Goal: Communication & Community: Answer question/provide support

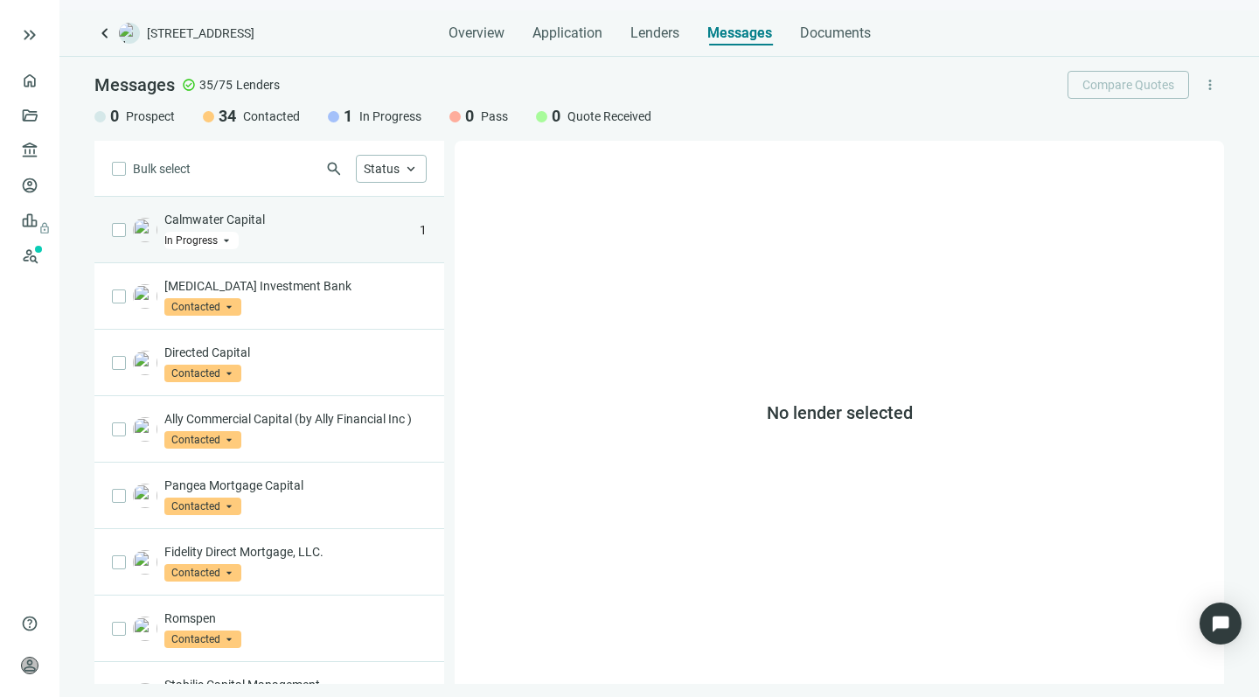
click at [330, 235] on div "Calmwater Capital In Progress arrow_drop_down" at bounding box center [288, 230] width 248 height 38
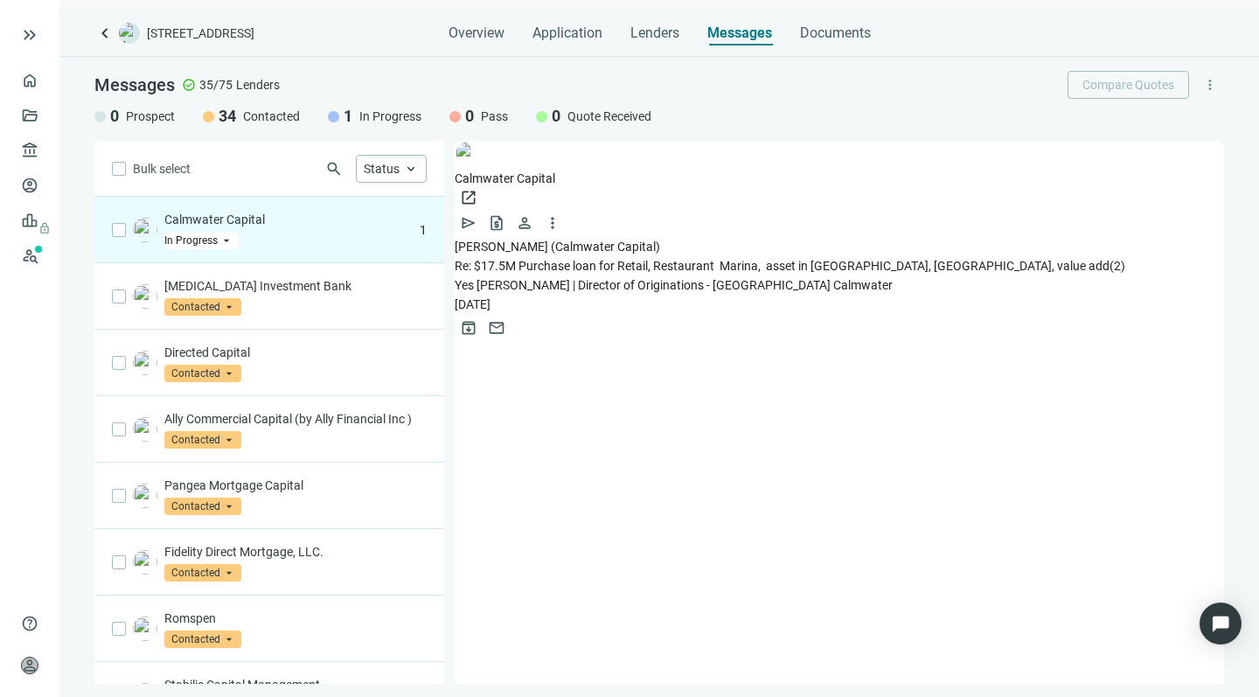
click at [639, 259] on span "Re: $17.5M Purchase loan for Retail, Restaurant Marina, asset in [GEOGRAPHIC_DA…" at bounding box center [782, 266] width 655 height 14
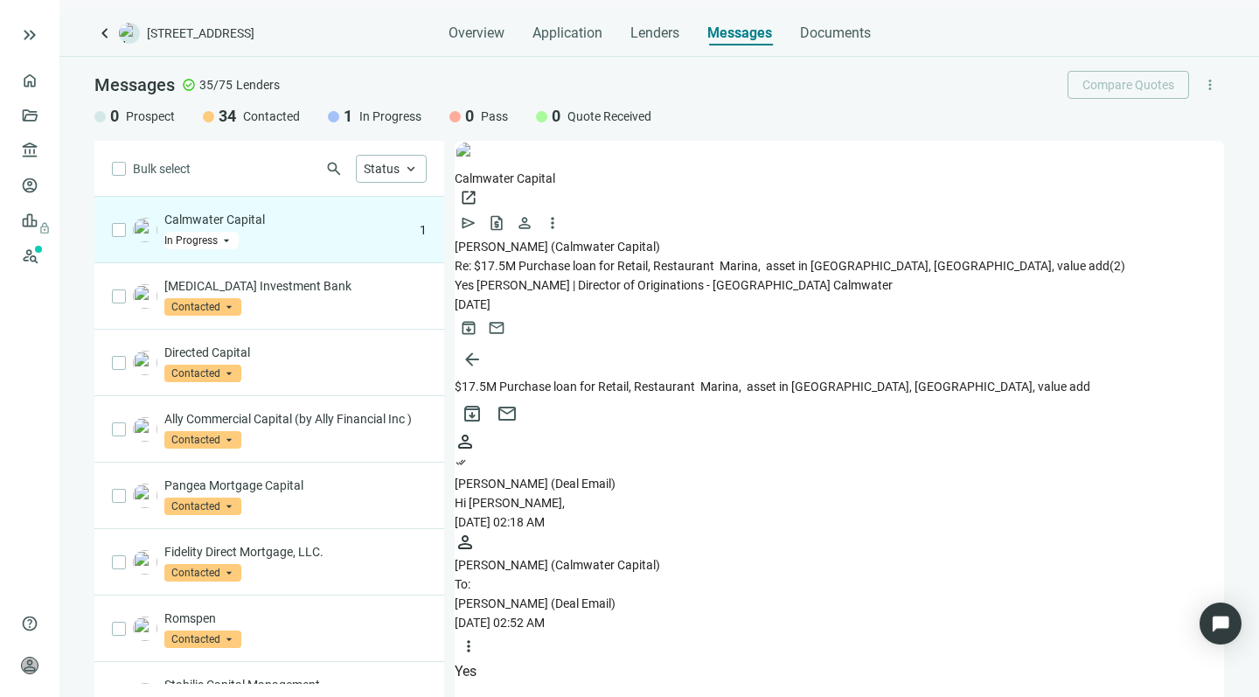
scroll to position [791, 0]
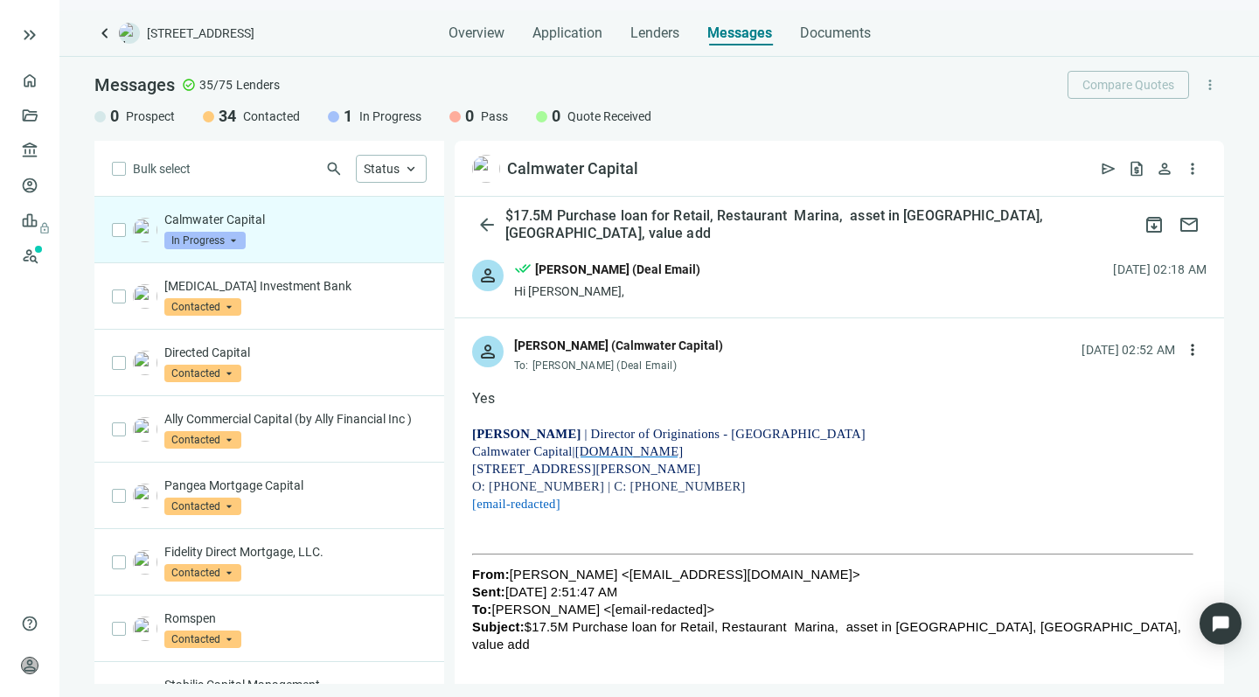
click at [595, 285] on div "Hi [PERSON_NAME]," at bounding box center [607, 290] width 186 height 17
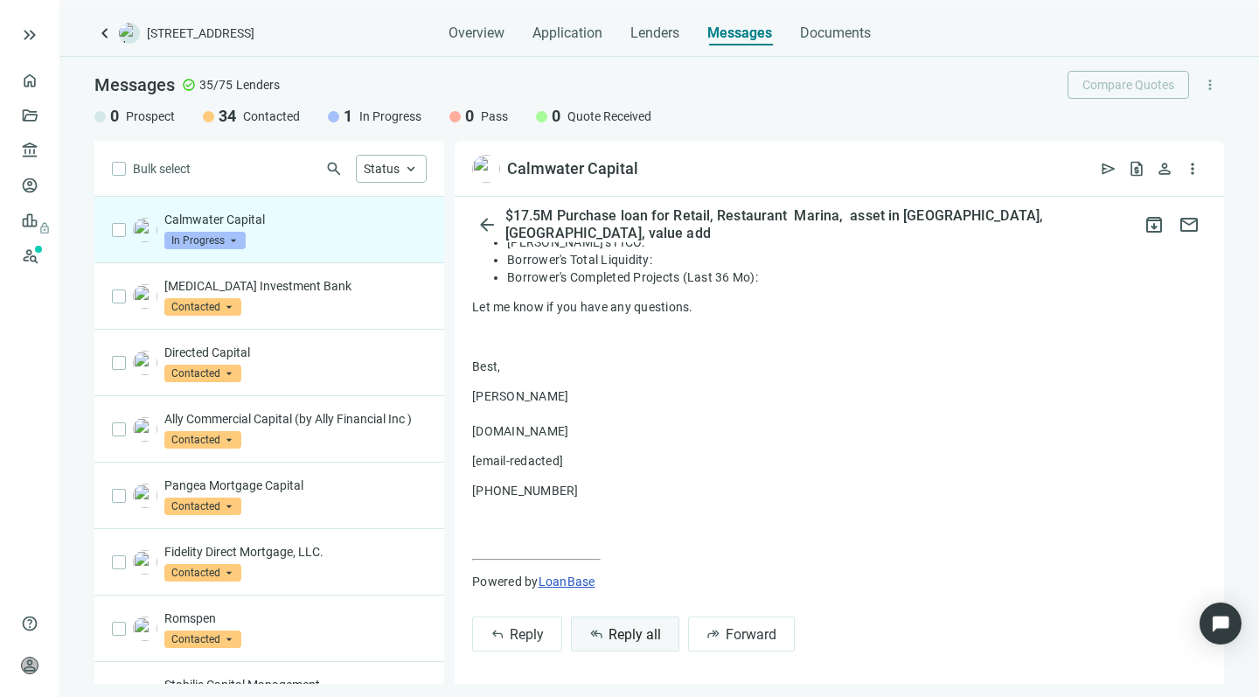
click at [620, 628] on span "Reply all" at bounding box center [635, 634] width 52 height 17
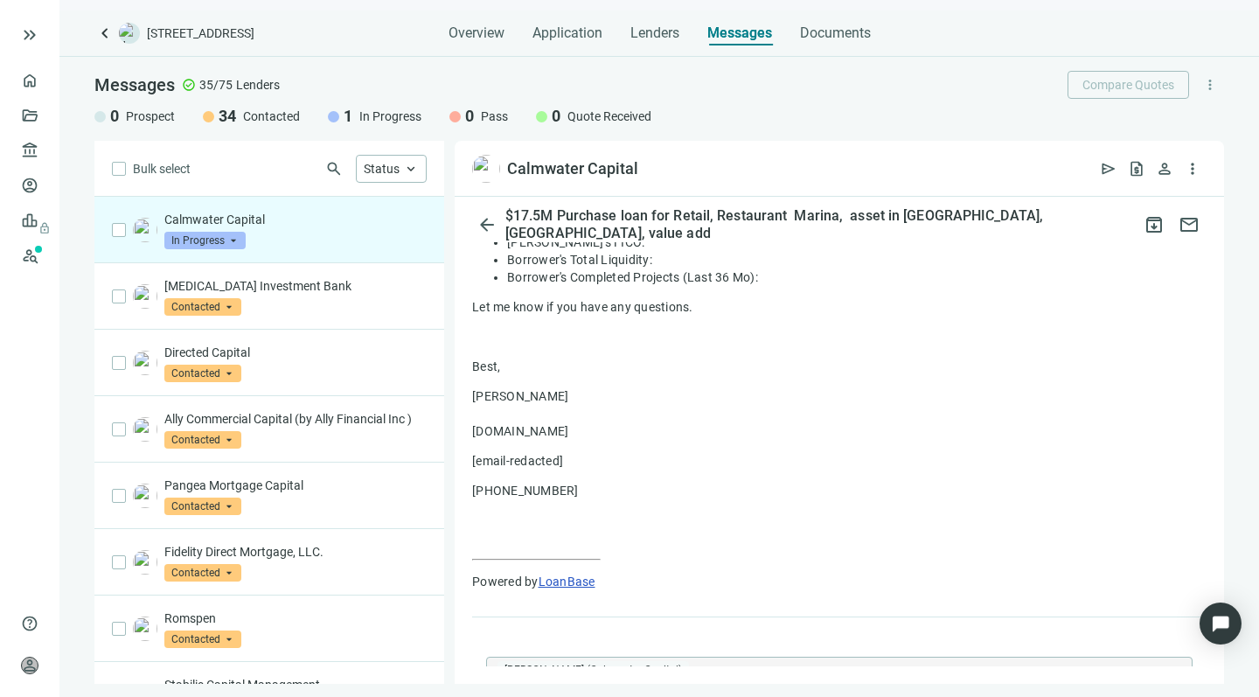
type textarea "**********"
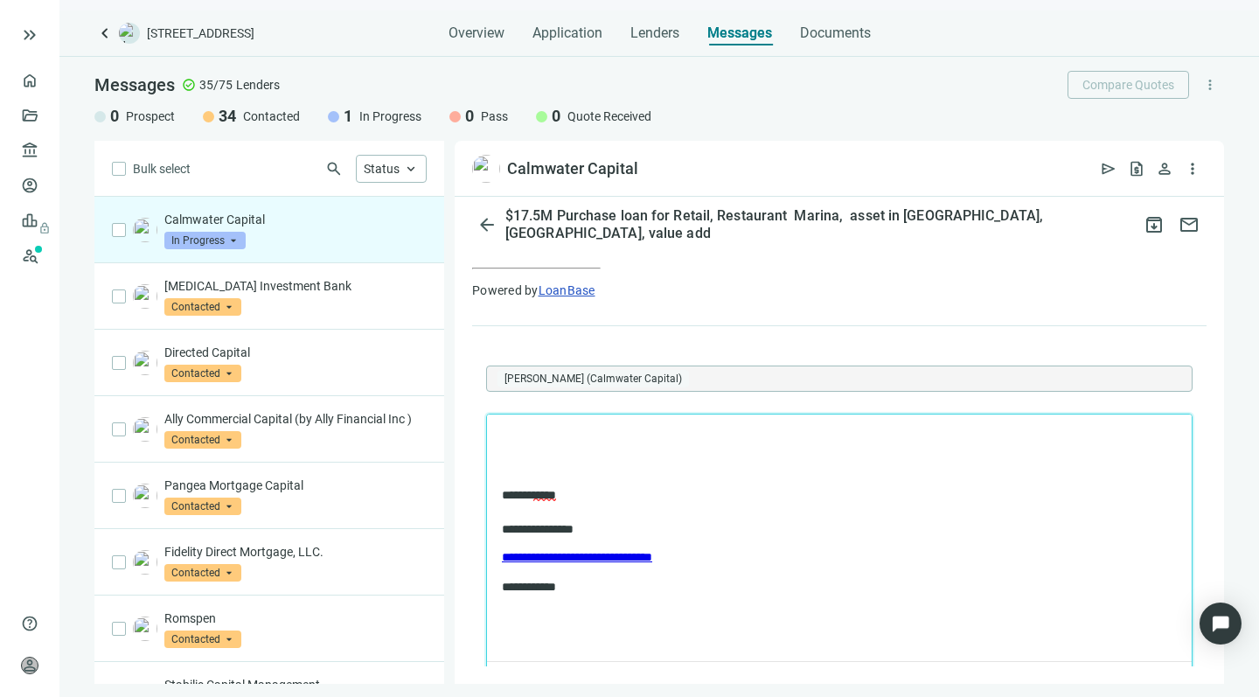
scroll to position [1847, 0]
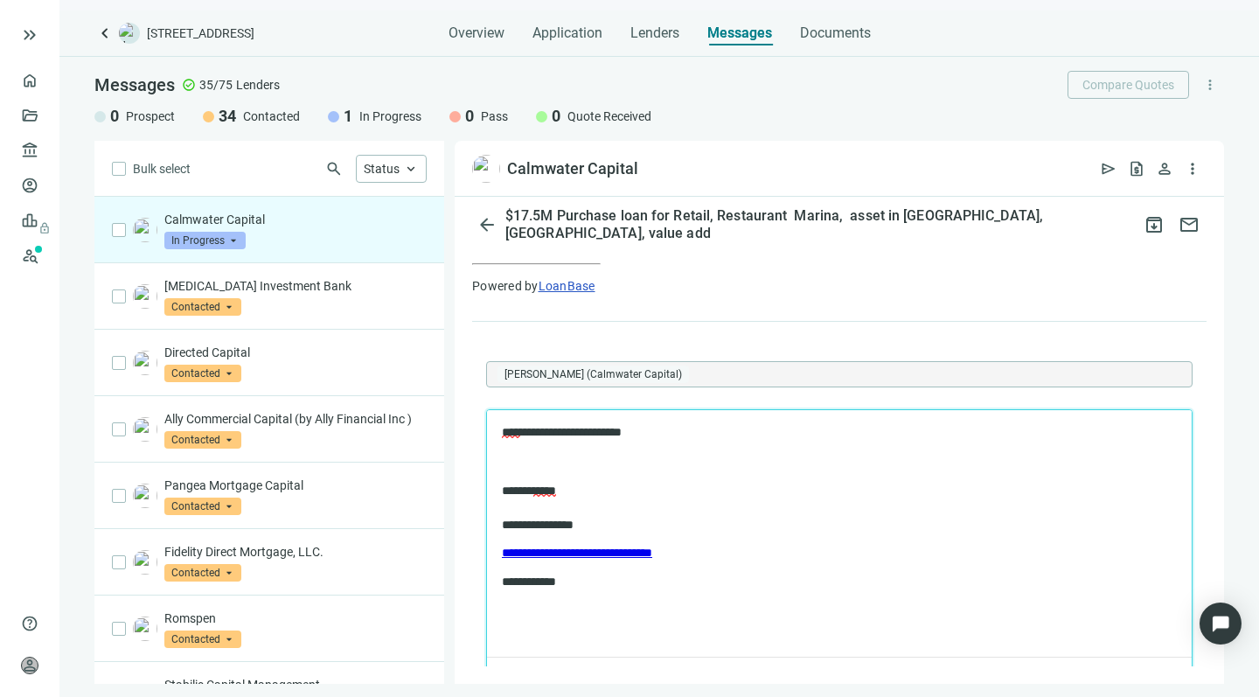
click at [610, 459] on p "Rich Text Area. Press ALT-0 for help." at bounding box center [839, 461] width 675 height 17
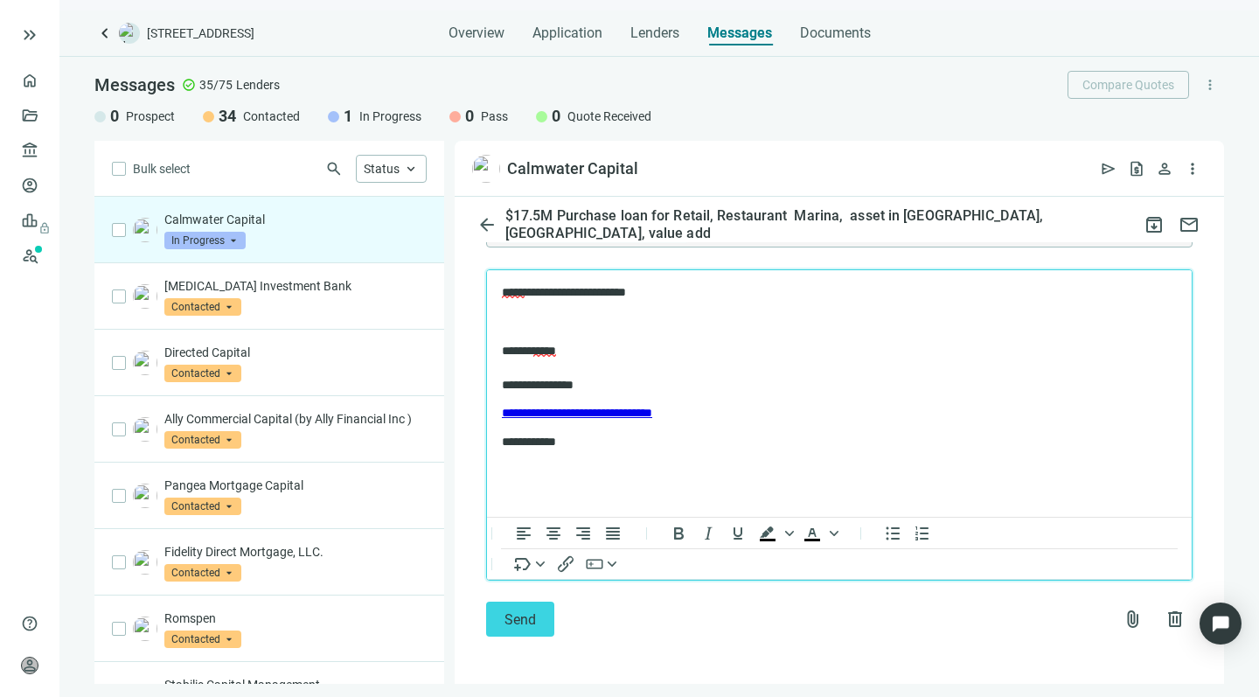
scroll to position [1986, 0]
click at [1123, 617] on span "attach_file" at bounding box center [1133, 620] width 21 height 21
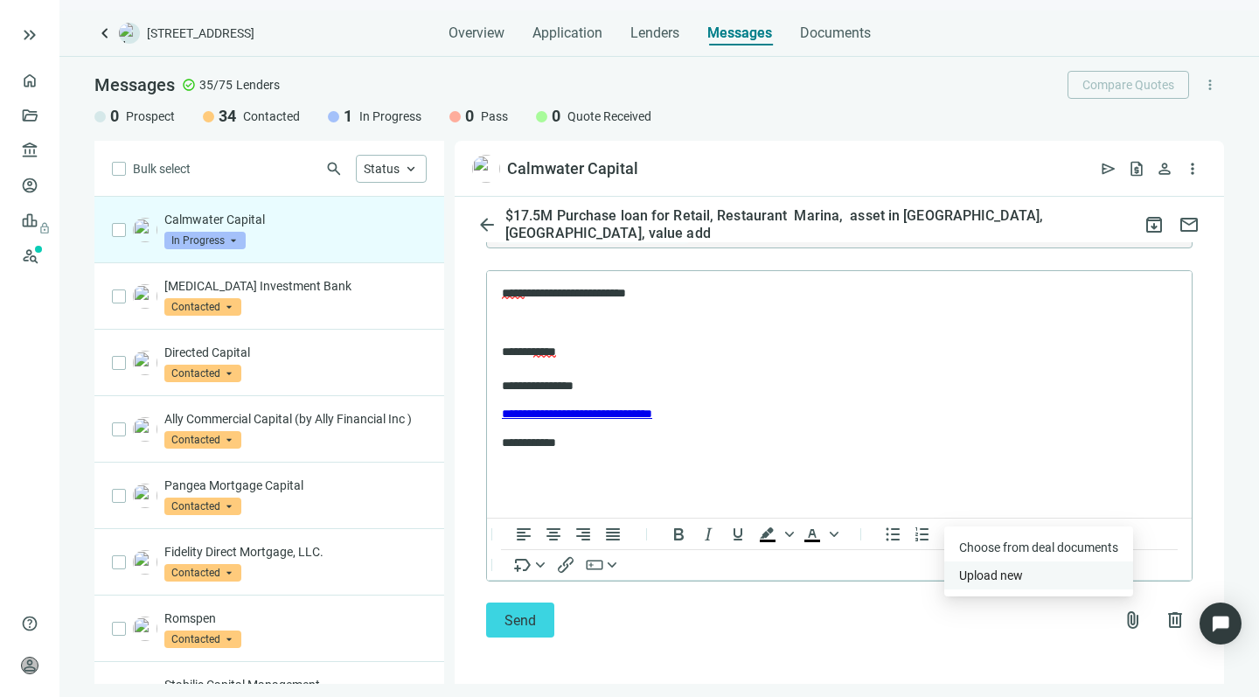
click at [994, 570] on span "Upload new" at bounding box center [991, 575] width 64 height 14
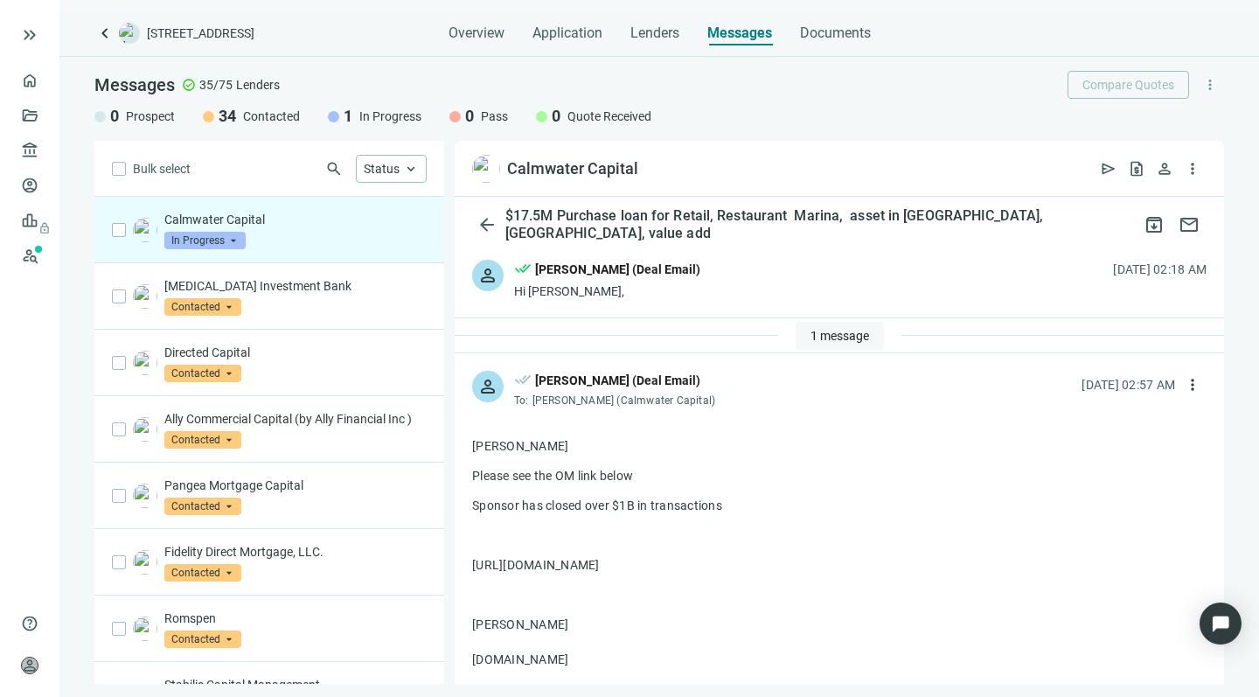
click at [811, 336] on span "1 message" at bounding box center [840, 336] width 59 height 14
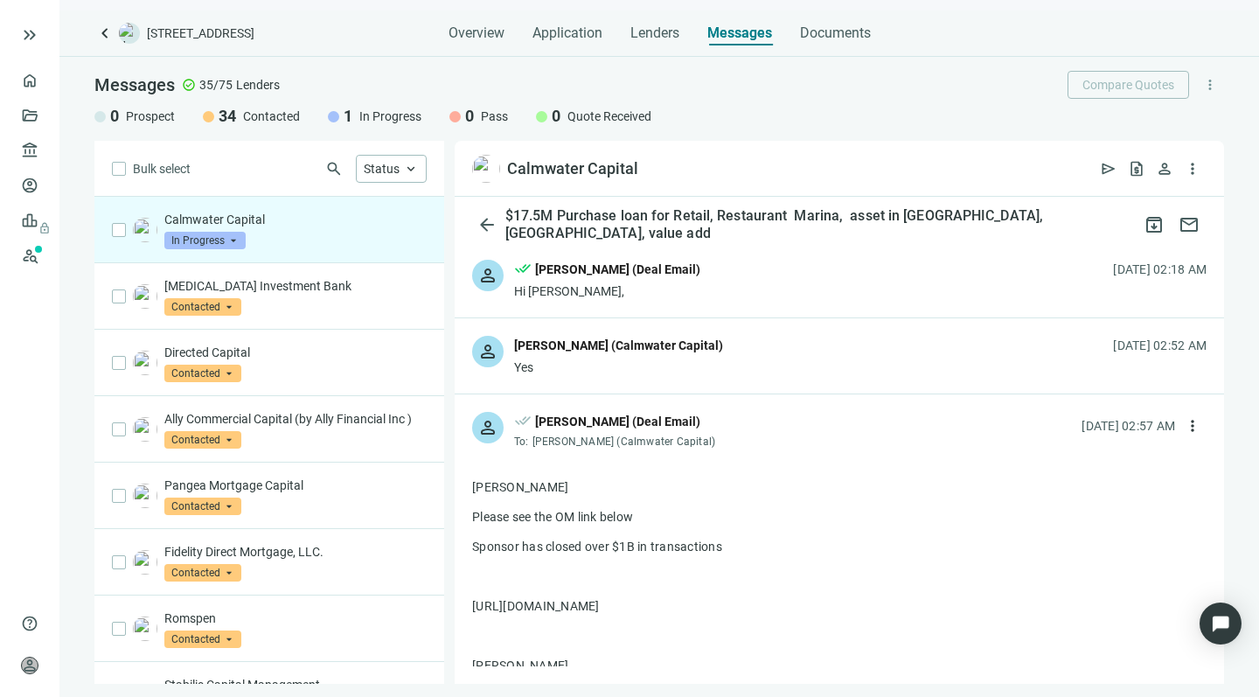
click at [631, 360] on div "Yes" at bounding box center [618, 367] width 209 height 17
